Goal: Task Accomplishment & Management: Manage account settings

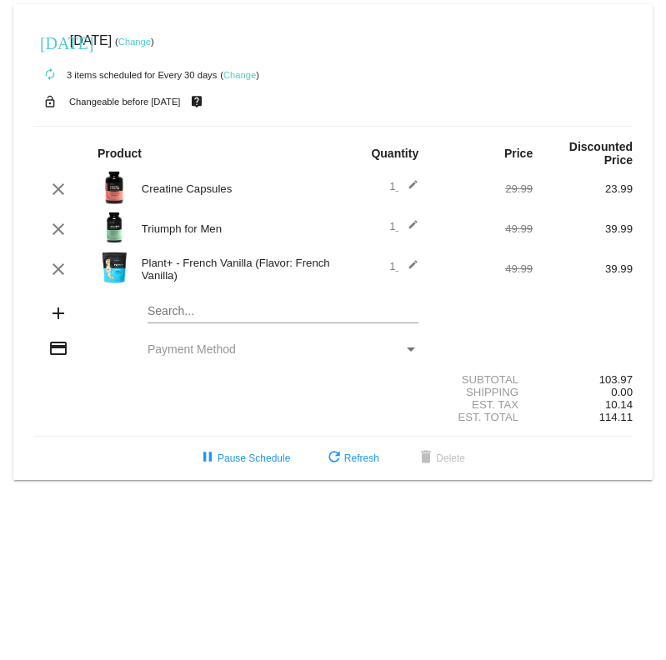
click at [242, 73] on link "Change" at bounding box center [239, 75] width 32 height 10
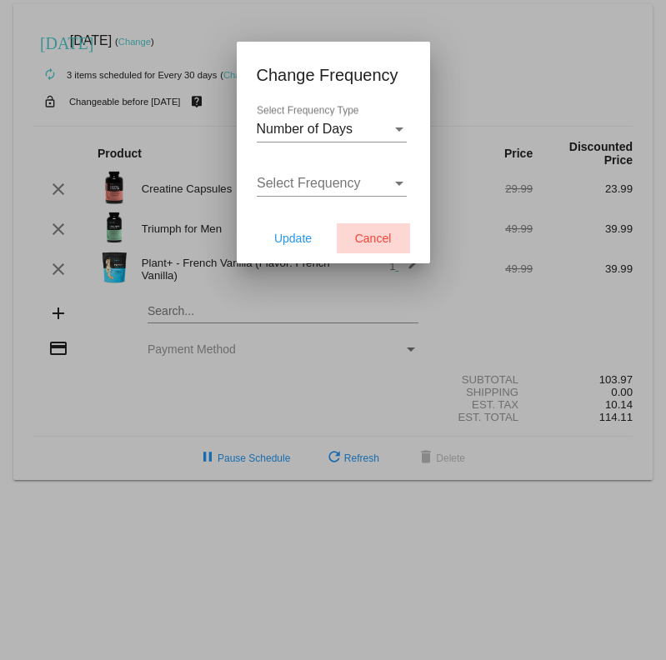
click at [358, 237] on span "Cancel" at bounding box center [373, 238] width 37 height 13
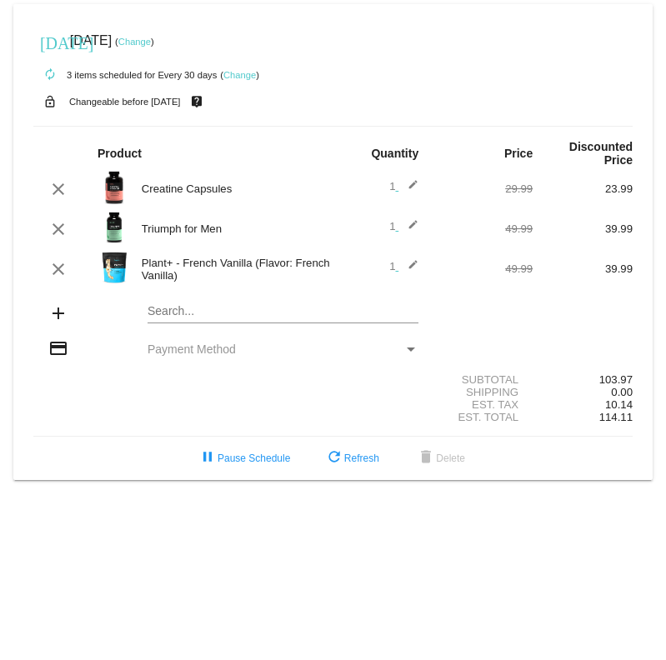
click at [241, 77] on link "Change" at bounding box center [239, 75] width 32 height 10
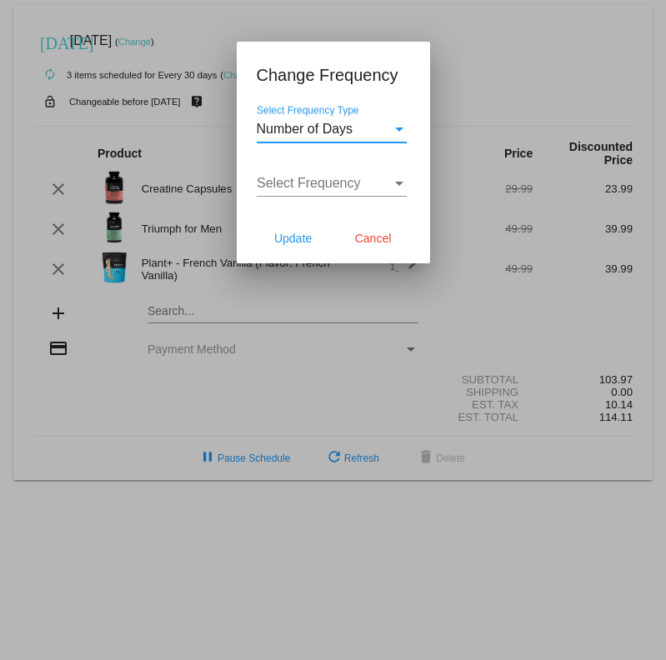
click at [395, 131] on div "Select Frequency Type" at bounding box center [399, 129] width 8 height 4
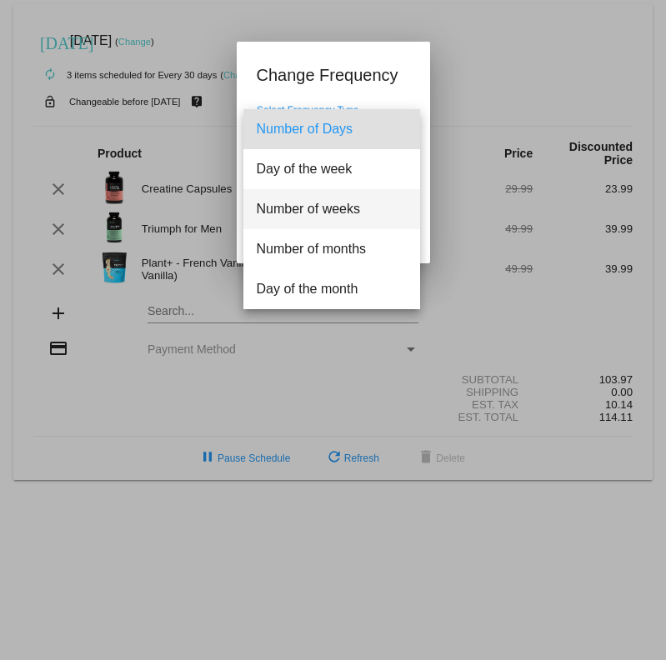
click at [377, 223] on span "Number of weeks" at bounding box center [332, 209] width 150 height 40
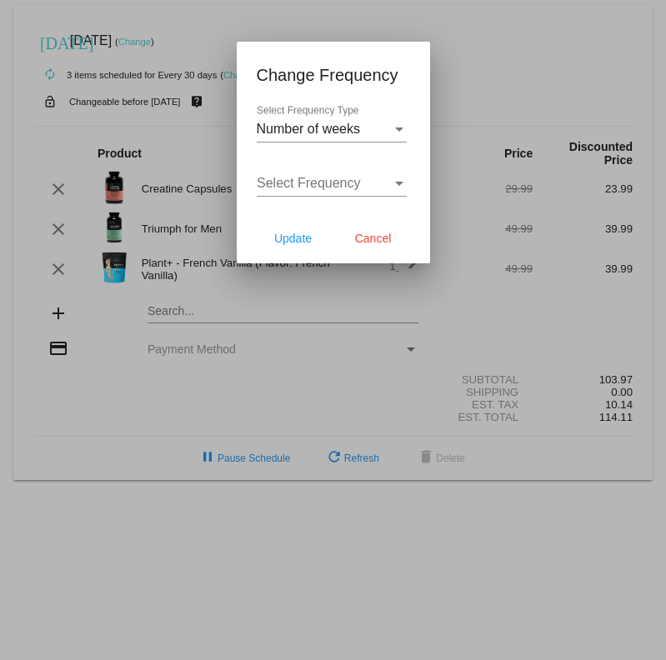
click at [379, 191] on div "Select Frequency Select Frequency" at bounding box center [332, 177] width 150 height 37
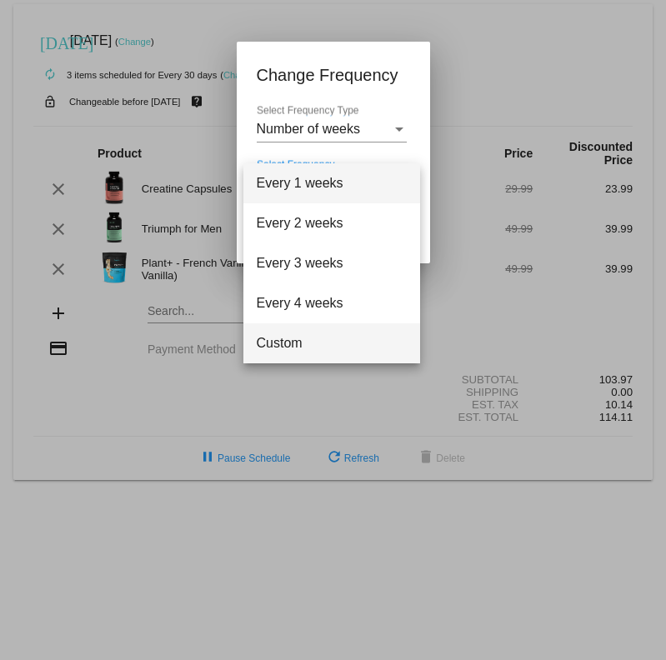
click at [323, 342] on span "Custom" at bounding box center [332, 343] width 150 height 40
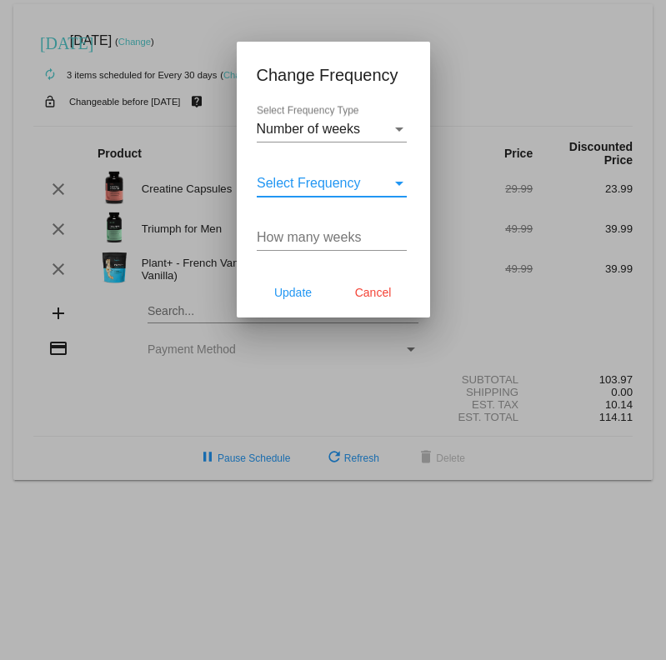
drag, startPoint x: 347, startPoint y: 222, endPoint x: 353, endPoint y: 240, distance: 19.5
click at [347, 223] on div "How many weeks" at bounding box center [332, 231] width 150 height 37
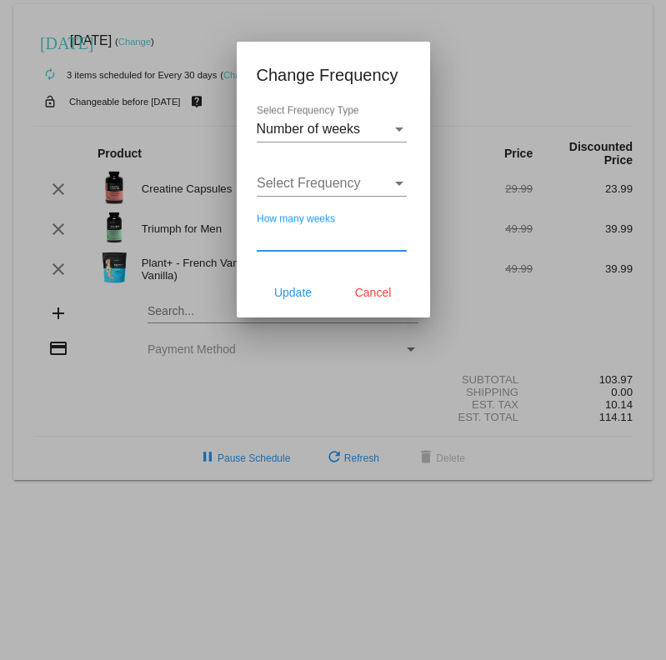
click at [354, 241] on input "How many weeks" at bounding box center [332, 237] width 150 height 15
click at [360, 293] on span "Cancel" at bounding box center [373, 292] width 37 height 13
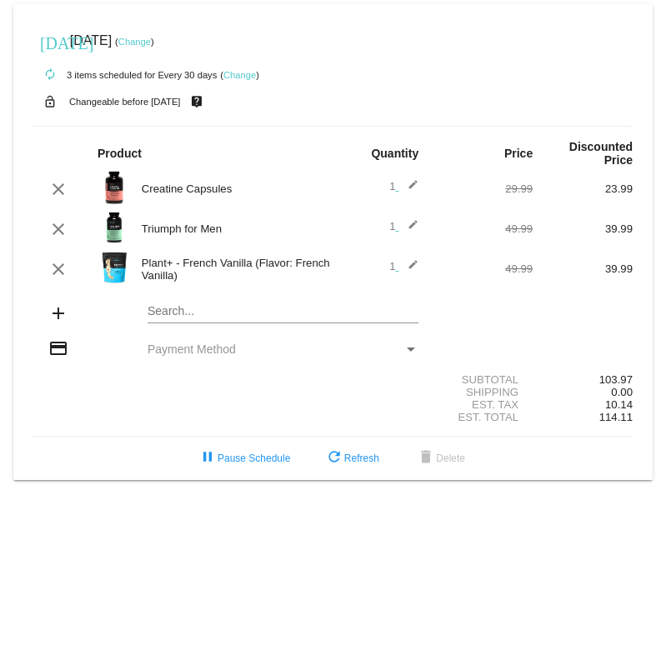
click at [413, 187] on mat-icon "edit" at bounding box center [408, 189] width 20 height 20
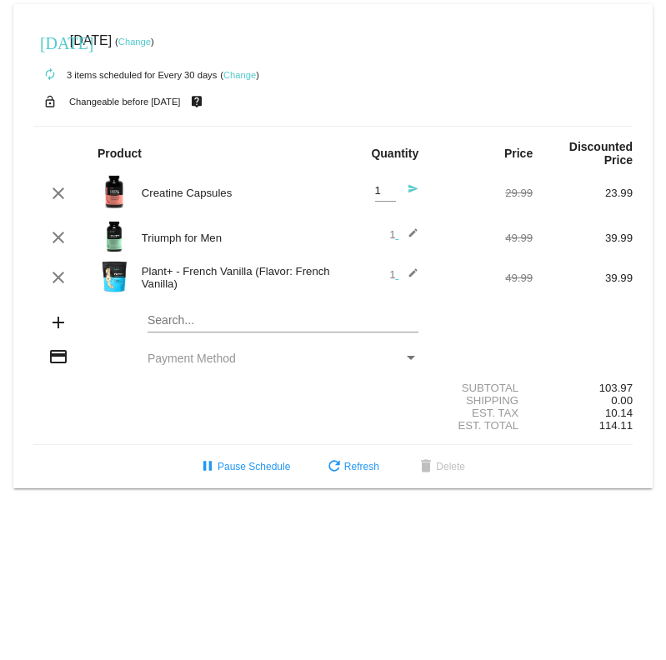
click at [452, 87] on div "autorenew 3 items scheduled for Every 30 days ( Change )" at bounding box center [332, 73] width 599 height 33
click at [282, 410] on div "Est. Tax 10.14" at bounding box center [332, 413] width 599 height 12
click at [240, 74] on link "Change" at bounding box center [239, 75] width 32 height 10
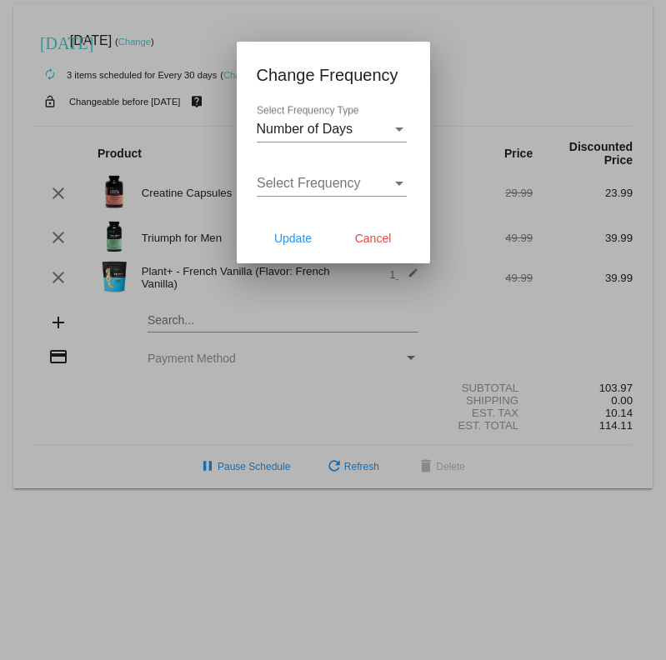
click at [392, 138] on div "Number of Days Select Frequency Type" at bounding box center [332, 123] width 150 height 37
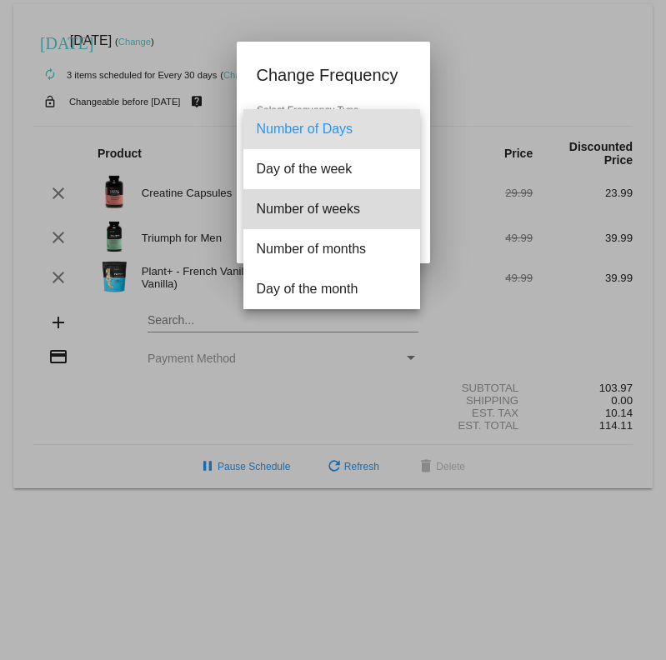
click at [355, 223] on span "Number of weeks" at bounding box center [332, 209] width 150 height 40
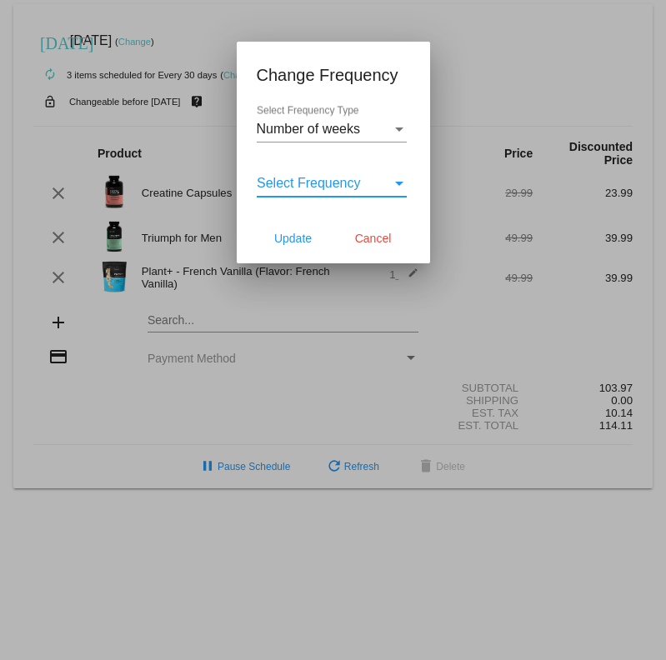
click at [399, 182] on div "Select Frequency" at bounding box center [399, 184] width 8 height 4
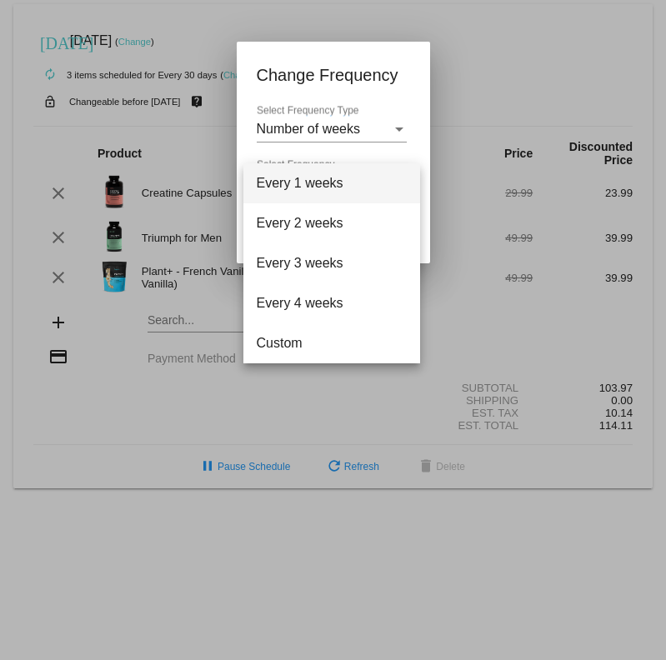
click at [407, 134] on div at bounding box center [333, 330] width 666 height 660
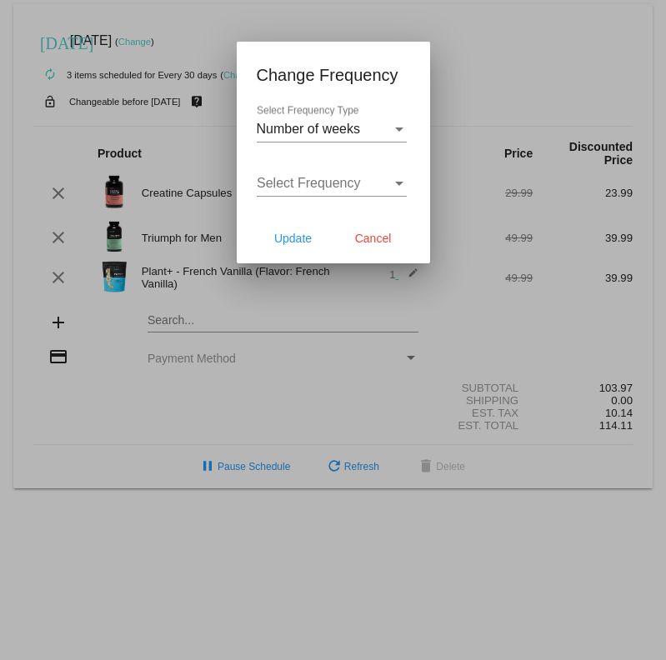
click at [397, 130] on div "Select Frequency Type" at bounding box center [399, 129] width 8 height 4
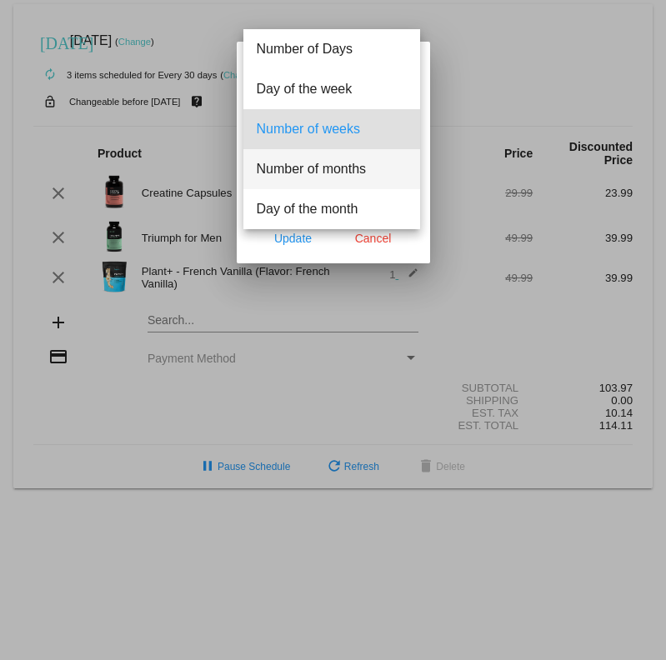
click at [386, 177] on span "Number of months" at bounding box center [332, 169] width 150 height 40
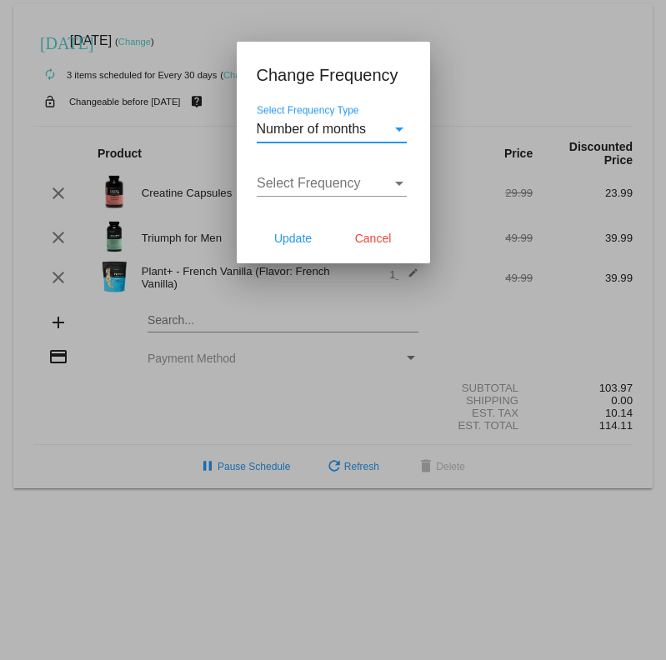
click at [388, 184] on div "Select Frequency" at bounding box center [324, 183] width 135 height 15
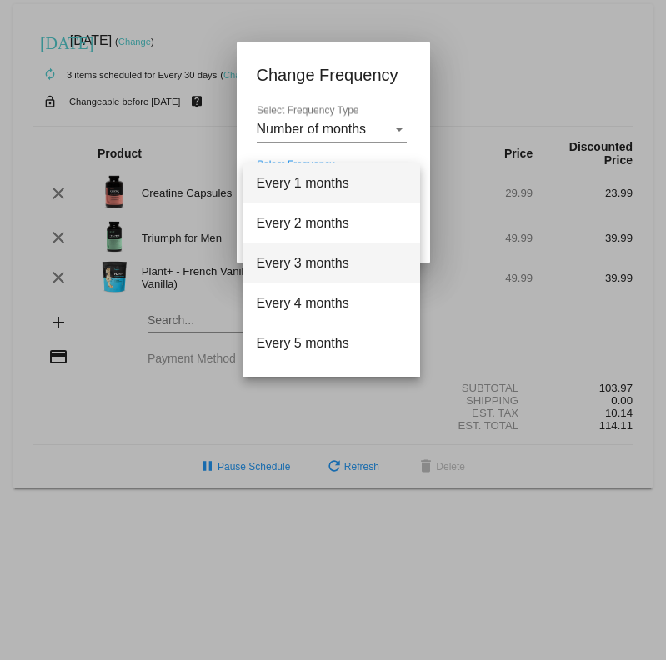
click at [364, 269] on span "Every 3 months" at bounding box center [332, 263] width 150 height 40
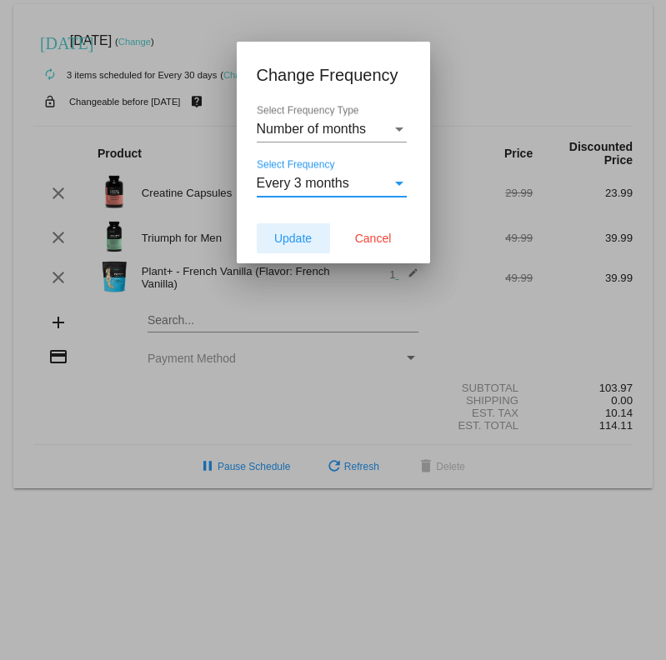
click at [312, 237] on span "Update" at bounding box center [292, 238] width 37 height 13
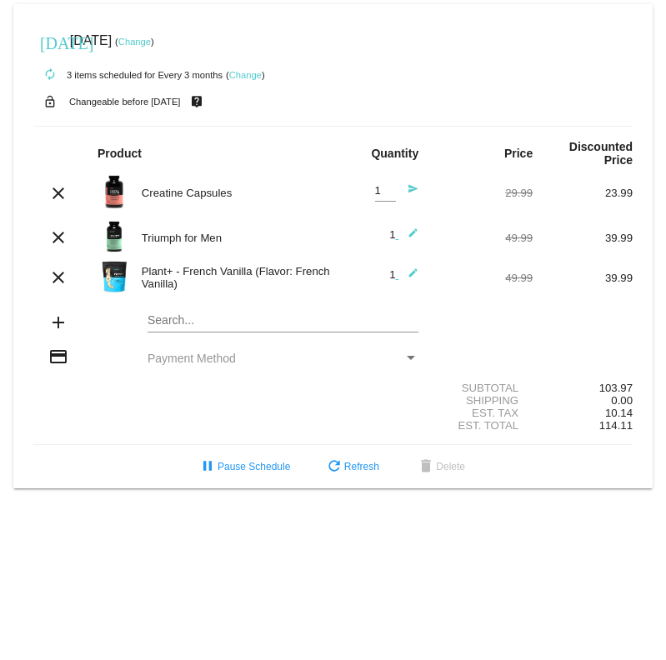
click at [439, 78] on div "autorenew 3 items scheduled for Every 3 months ( Change )" at bounding box center [332, 73] width 599 height 33
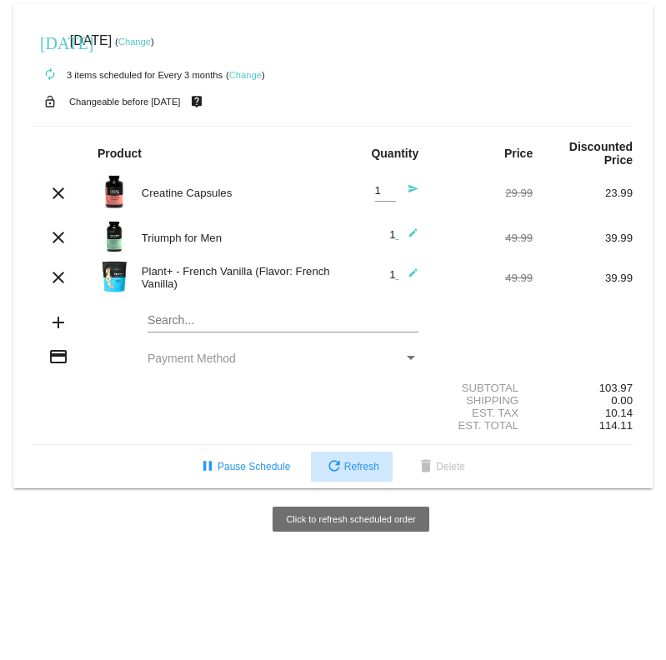
click at [348, 472] on span "refresh Refresh" at bounding box center [351, 467] width 55 height 12
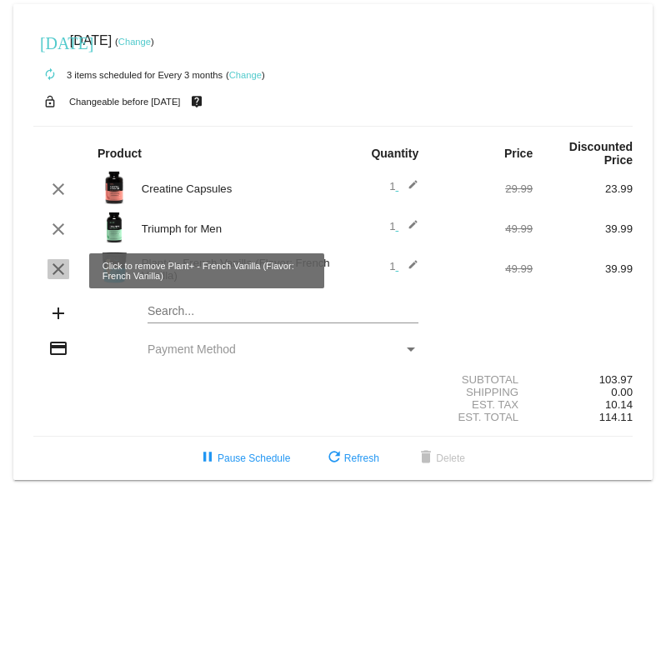
click at [62, 269] on mat-icon "clear" at bounding box center [58, 269] width 20 height 20
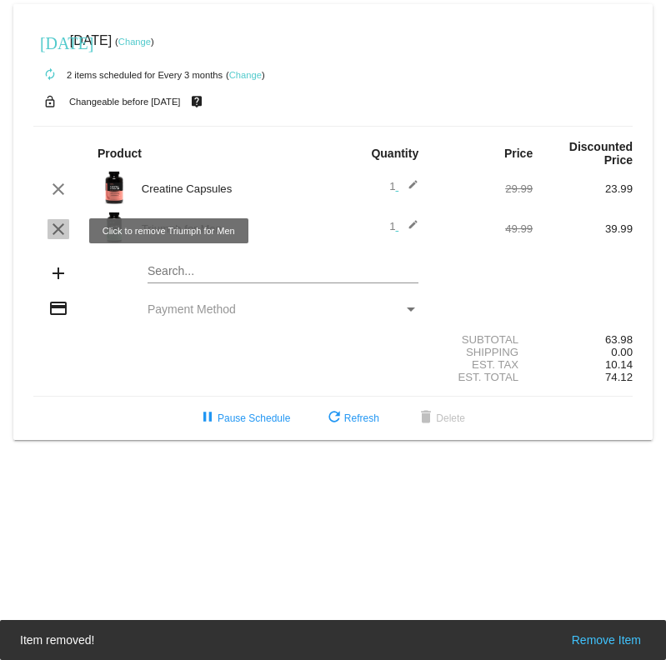
click at [64, 232] on mat-icon "clear" at bounding box center [58, 229] width 20 height 20
